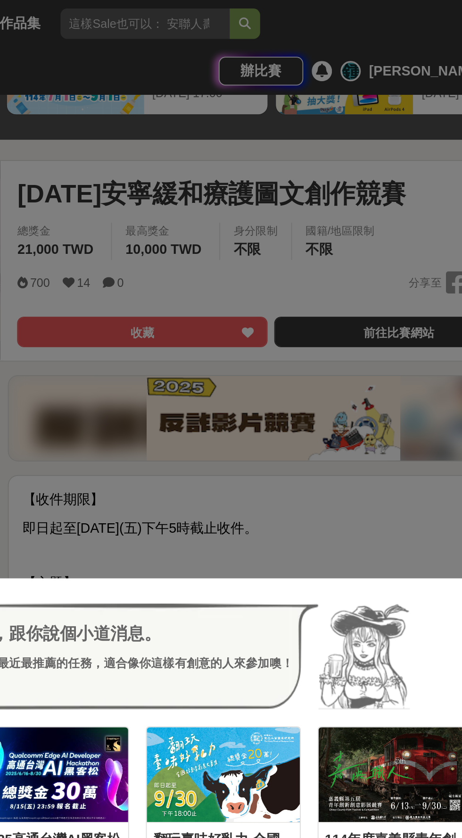
click at [325, 198] on div "哎呀！先別急，跟你說個小道消息。 這幾個比賽是小酒館最近最推薦的任務，適合像你這樣有創意的人來參加噢！ 收藏 FuStar未來之星-科學創意挑戰賽 430,0…" at bounding box center [231, 419] width 462 height 838
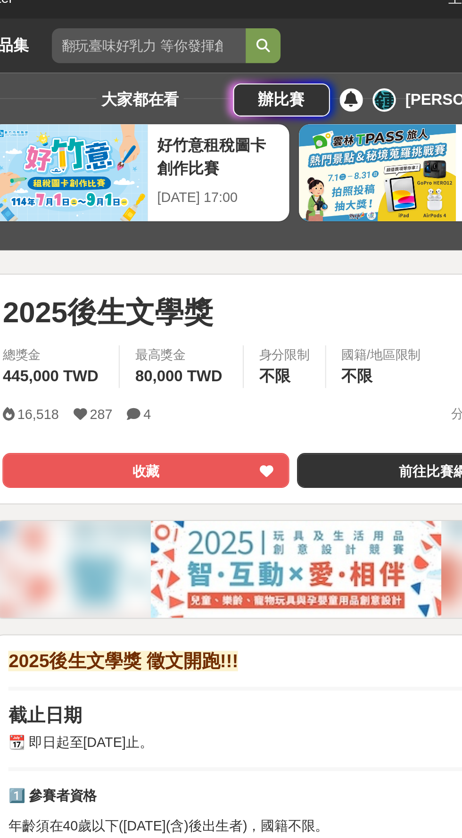
scroll to position [9, 0]
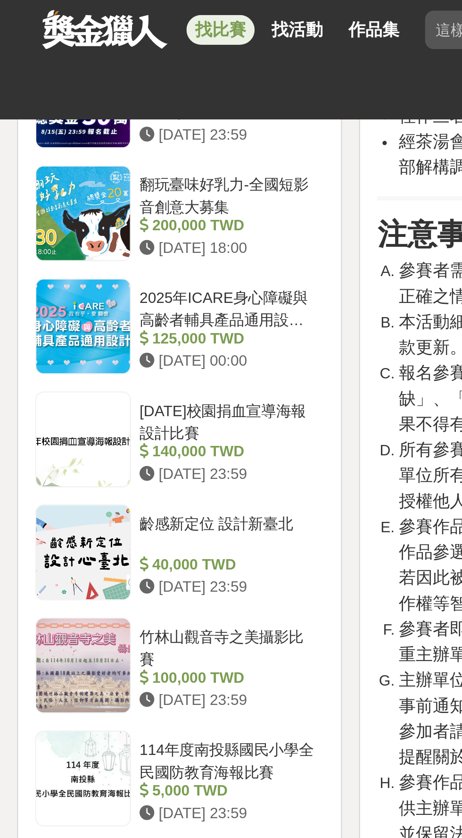
scroll to position [859, 0]
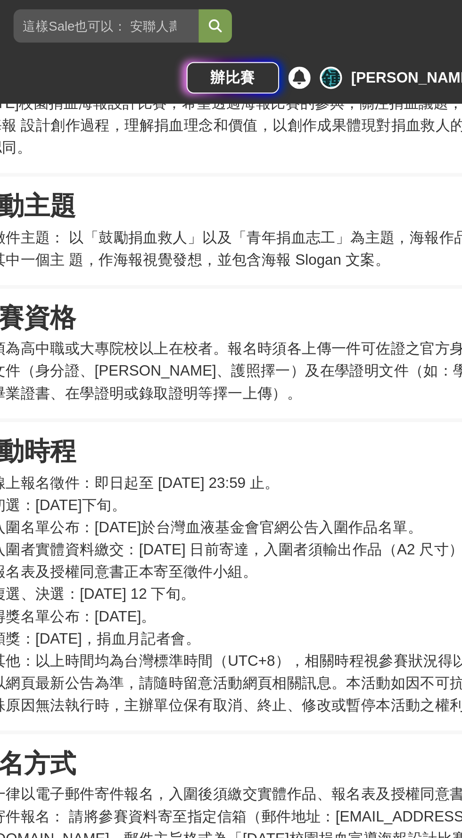
scroll to position [307, 0]
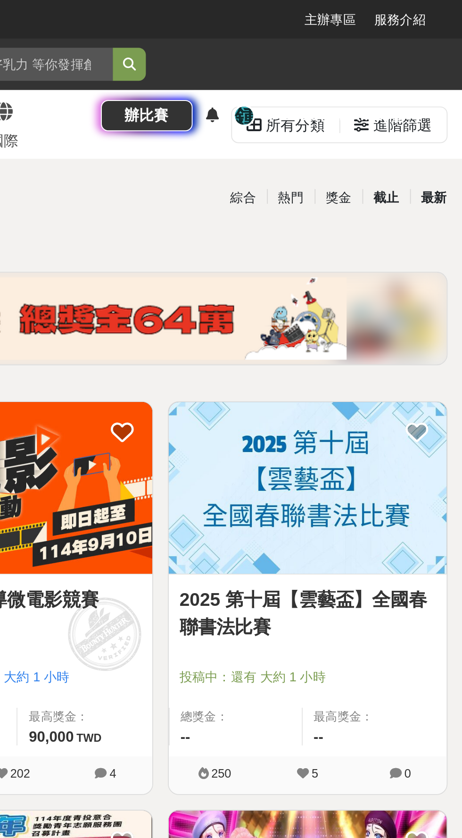
click at [449, 96] on div "最新" at bounding box center [448, 101] width 25 height 17
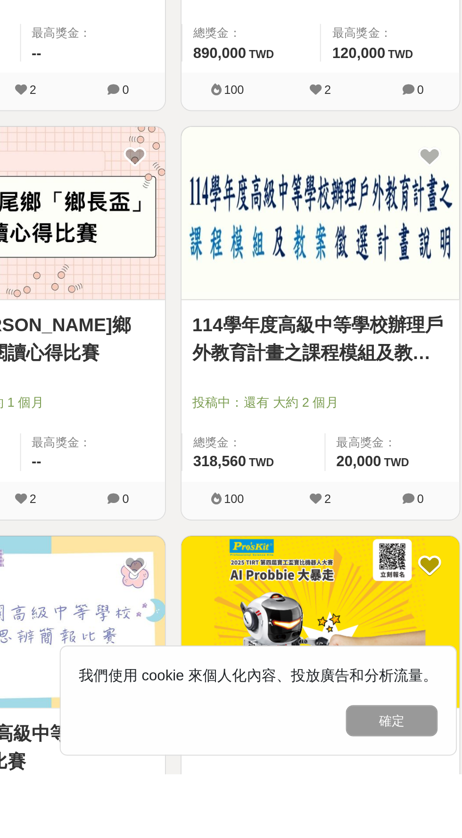
scroll to position [198, 0]
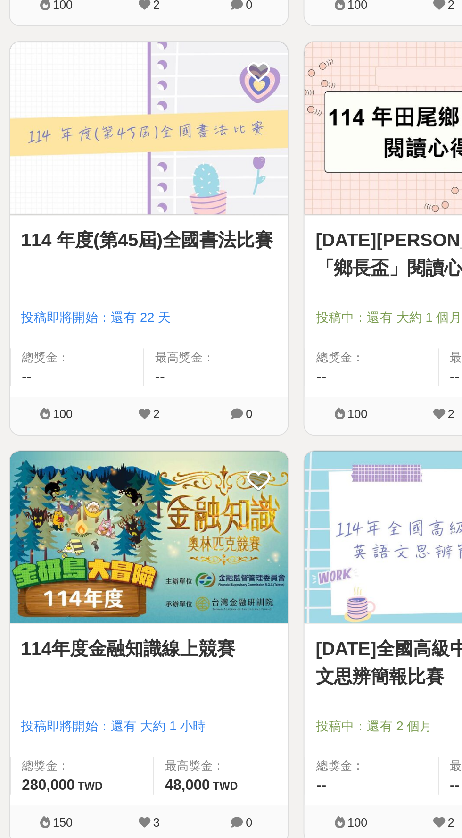
click at [117, 494] on img at bounding box center [79, 473] width 143 height 88
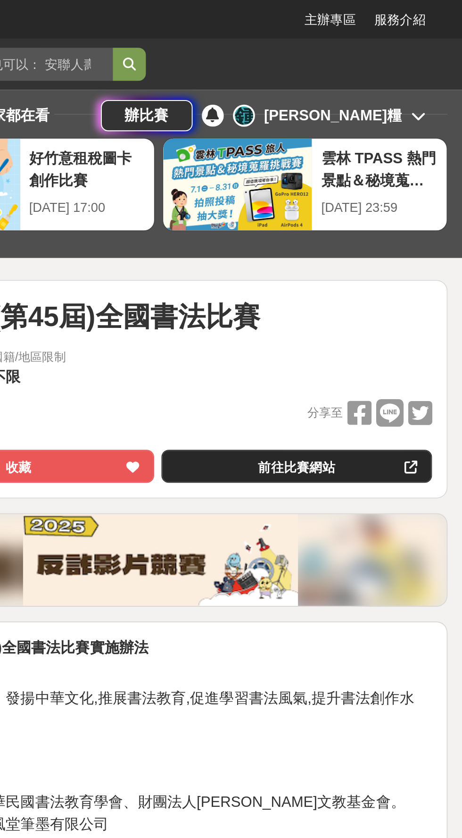
click at [419, 239] on link "前往比賽網站" at bounding box center [377, 239] width 139 height 17
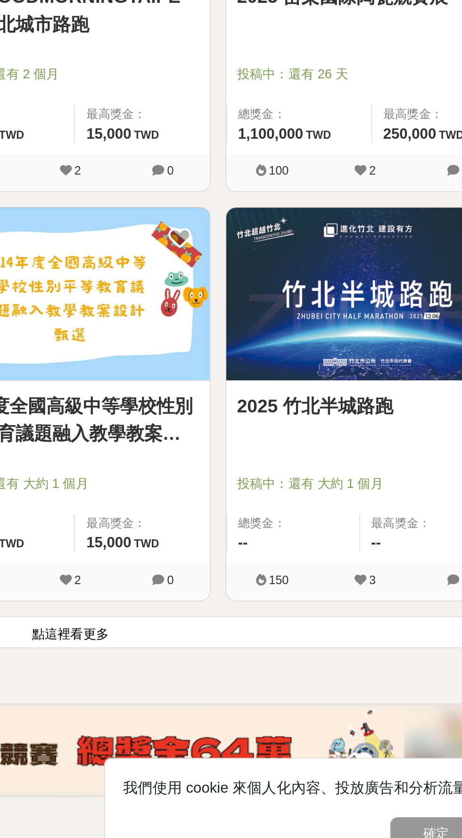
scroll to position [1188, 0]
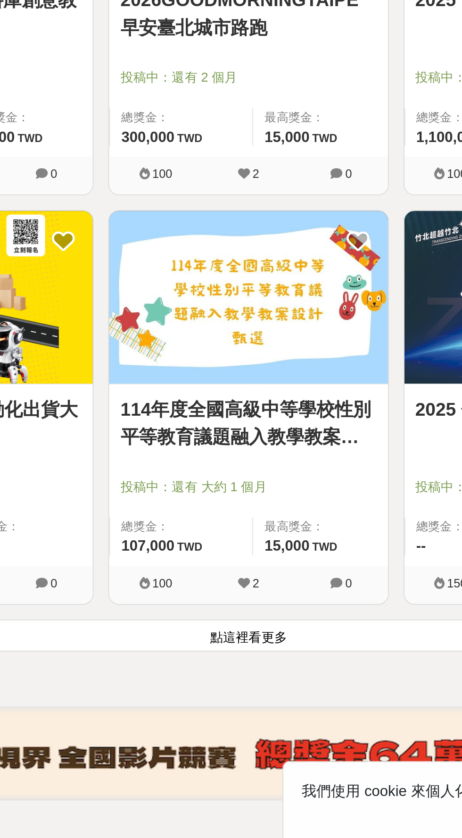
click at [299, 701] on button "點這裡看更多" at bounding box center [231, 707] width 447 height 17
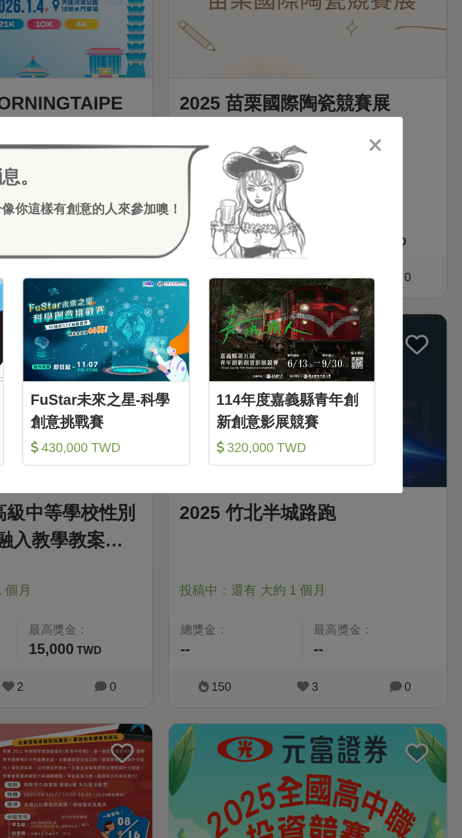
scroll to position [1253, 0]
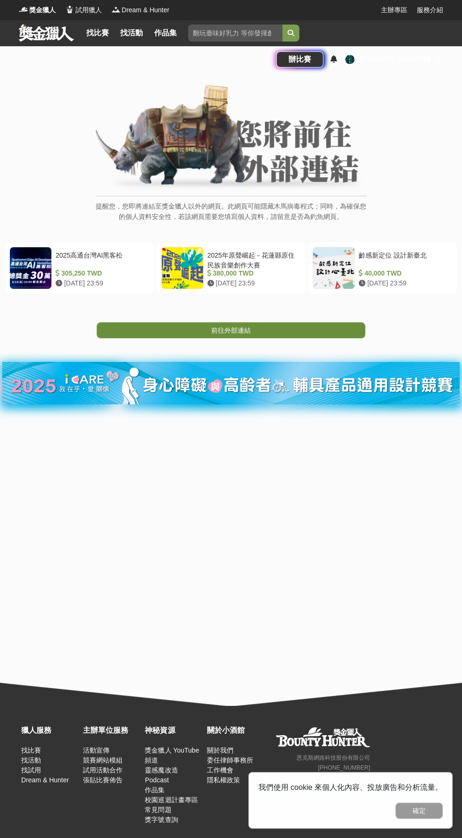
click at [336, 322] on link "前往外部連結" at bounding box center [231, 330] width 269 height 16
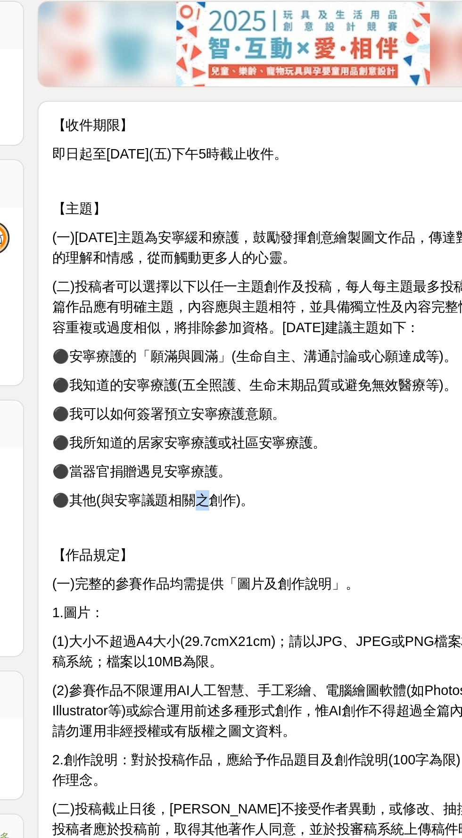
click at [301, 568] on p "【作品規定】" at bounding box center [307, 572] width 280 height 11
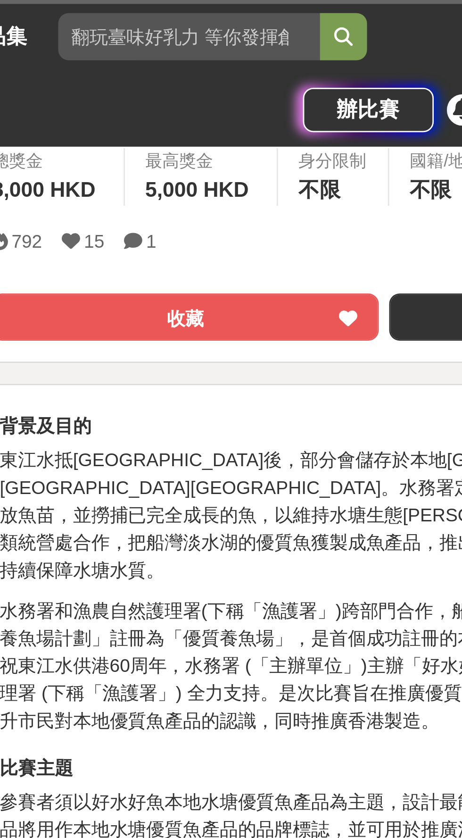
scroll to position [67, 0]
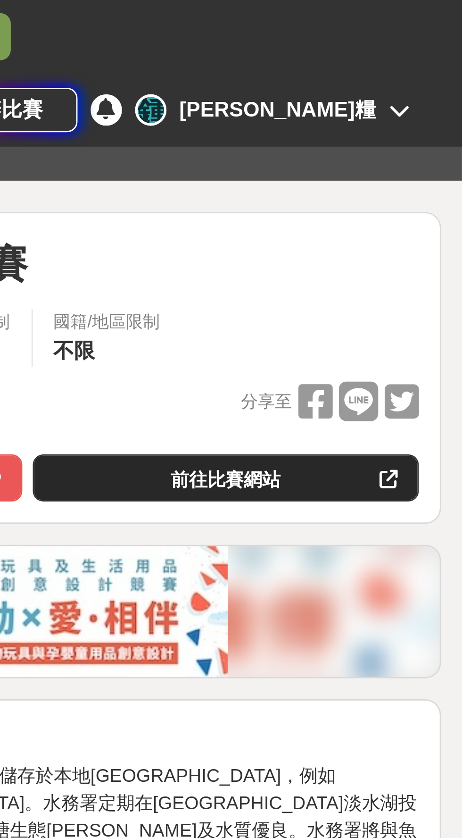
click at [388, 169] on link "前往比賽網站" at bounding box center [377, 172] width 139 height 17
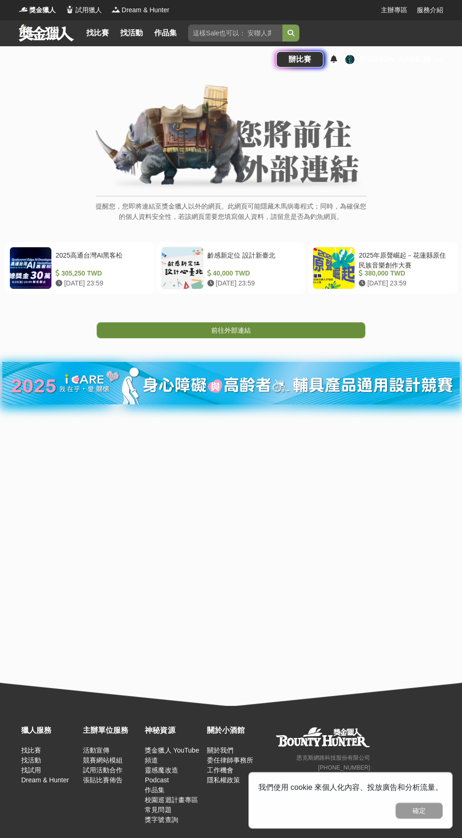
click at [313, 327] on link "前往外部連結" at bounding box center [231, 330] width 269 height 16
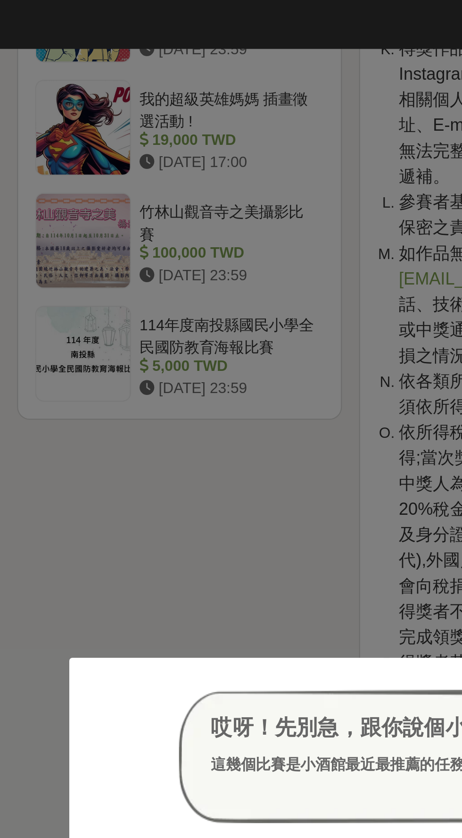
click at [126, 227] on div "哎呀！先別急，跟你說個小道消息。 這幾個比賽是小酒館最近最推薦的任務，適合像你這樣有創意的人來參加噢！ 收藏 2025高通台灣AI黑客松 305,250 TW…" at bounding box center [231, 419] width 462 height 838
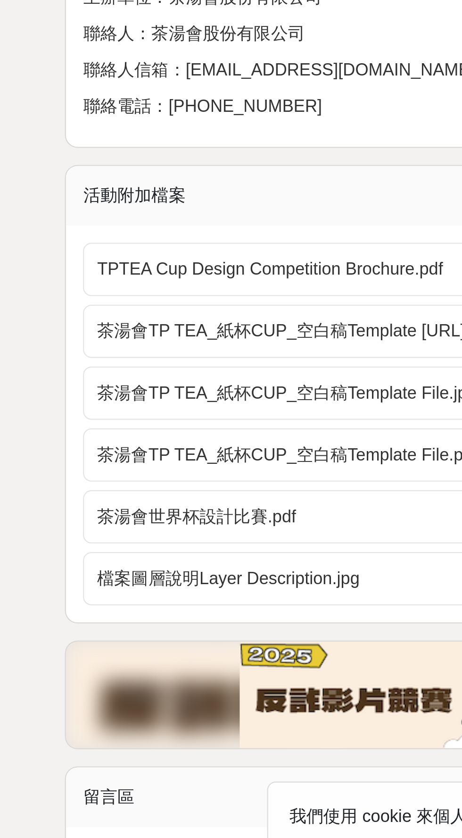
scroll to position [1279, 0]
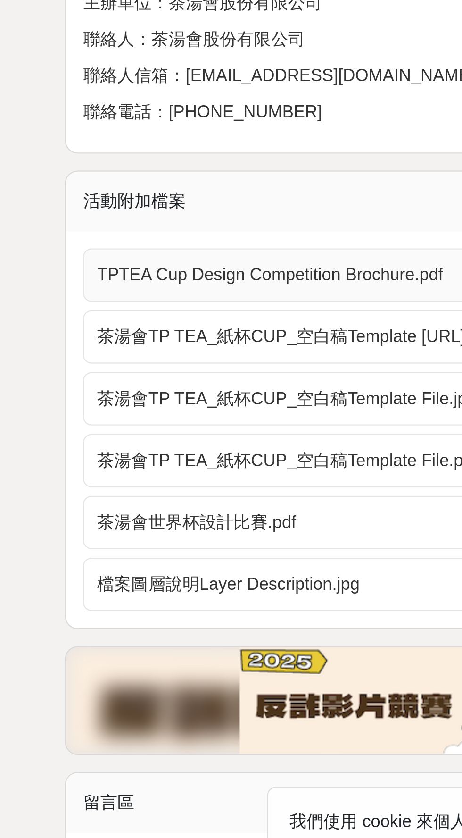
click at [288, 540] on span "TPTEA Cup Design Competition Brochure.pdf" at bounding box center [301, 545] width 256 height 11
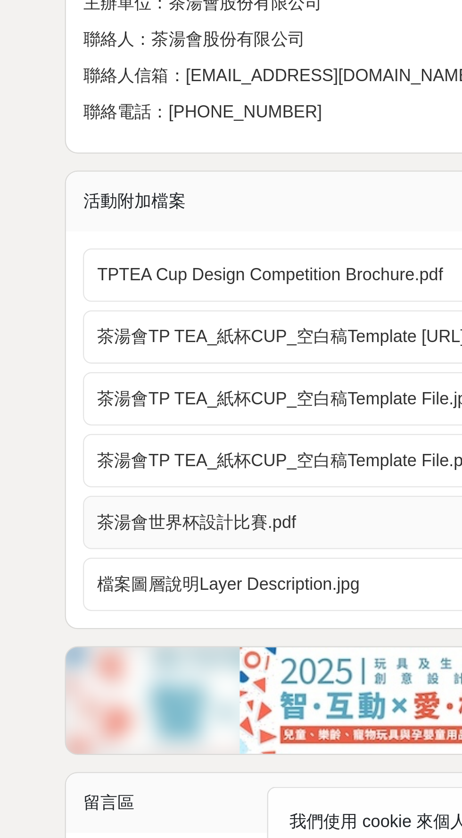
click at [188, 649] on span "茶湯會世界杯設計比賽.pdf" at bounding box center [301, 654] width 256 height 11
